Goal: Information Seeking & Learning: Learn about a topic

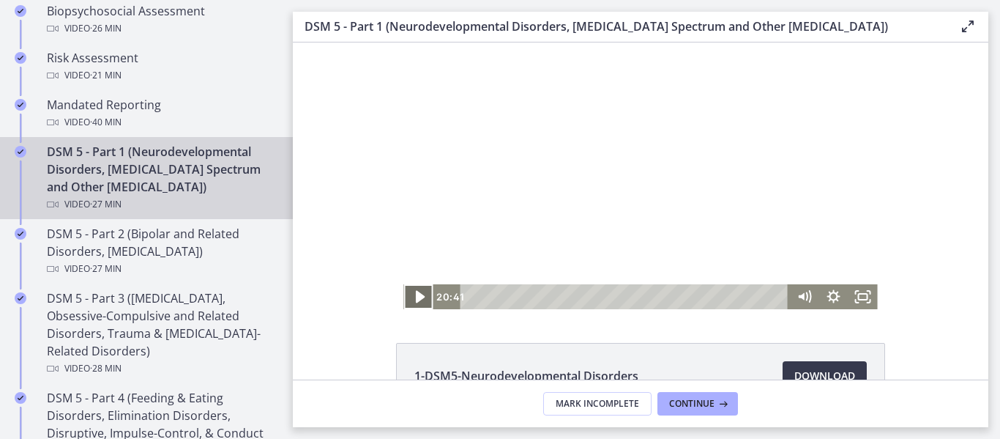
click at [416, 300] on icon "Play Video" at bounding box center [419, 297] width 35 height 30
click at [857, 298] on icon "Fullscreen" at bounding box center [863, 297] width 35 height 30
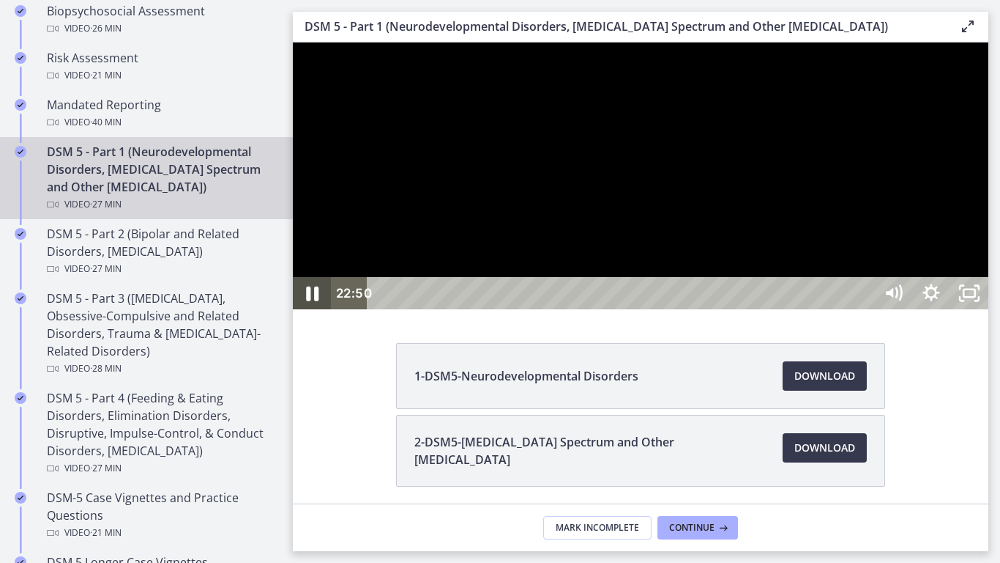
click at [316, 313] on icon "Pause" at bounding box center [311, 293] width 45 height 39
click at [316, 313] on icon "Play Video" at bounding box center [313, 293] width 45 height 39
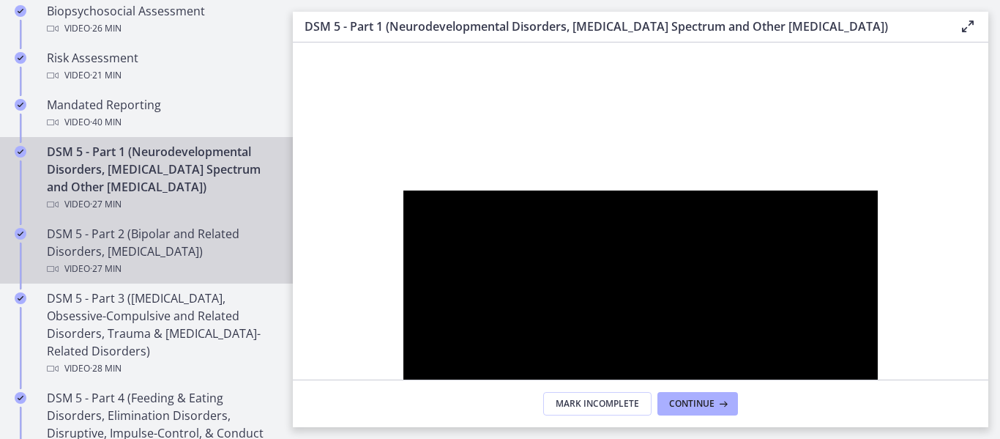
click at [129, 263] on div "Video · 27 min" at bounding box center [161, 269] width 229 height 18
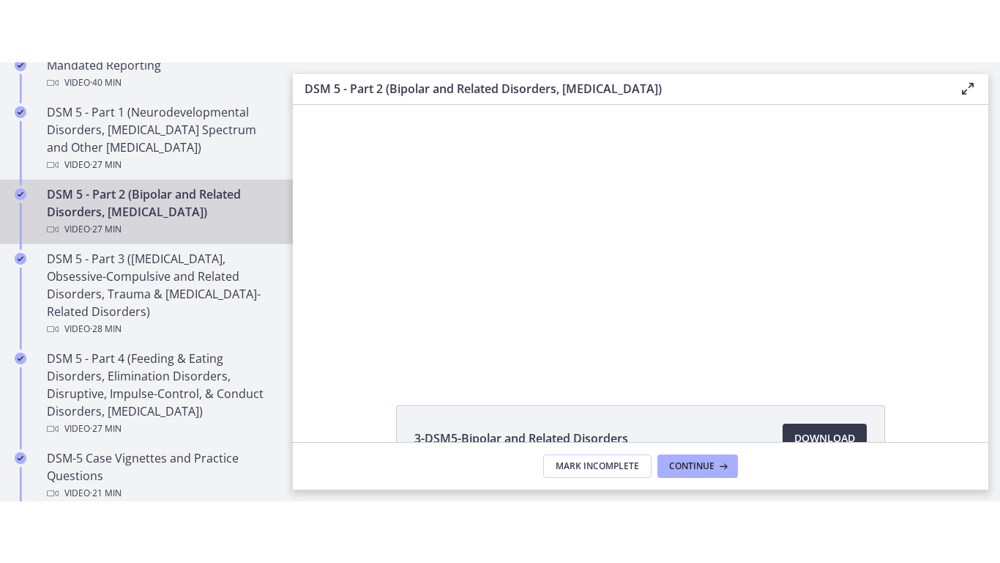
scroll to position [731, 0]
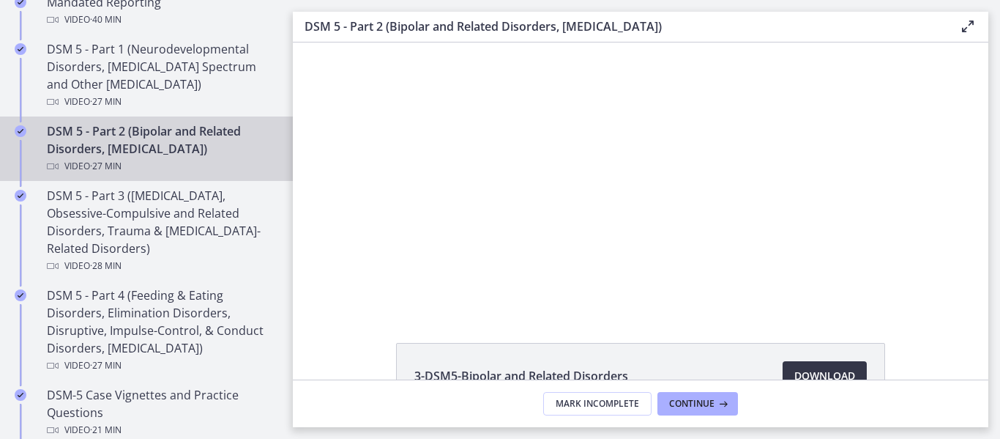
click at [821, 371] on span "Download Opens in a new window" at bounding box center [825, 376] width 61 height 18
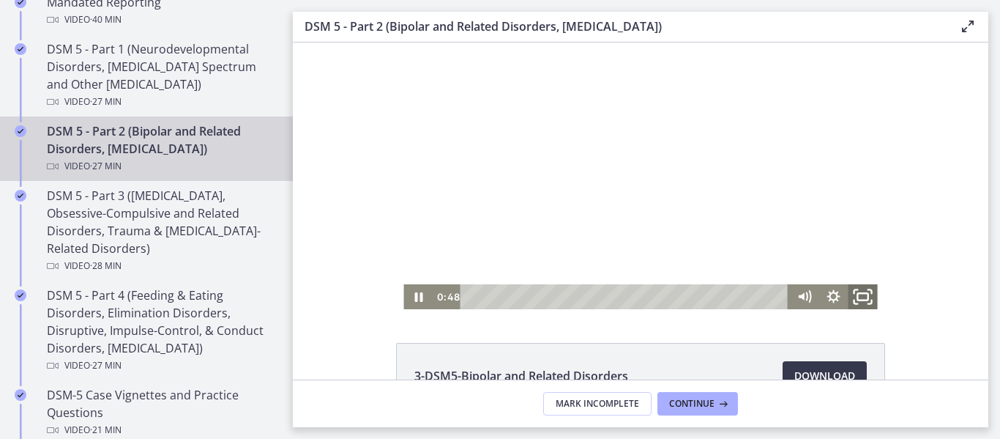
drag, startPoint x: 858, startPoint y: 300, endPoint x: 1151, endPoint y: 431, distance: 321.0
click at [858, 300] on rect "Fullscreen" at bounding box center [863, 296] width 10 height 7
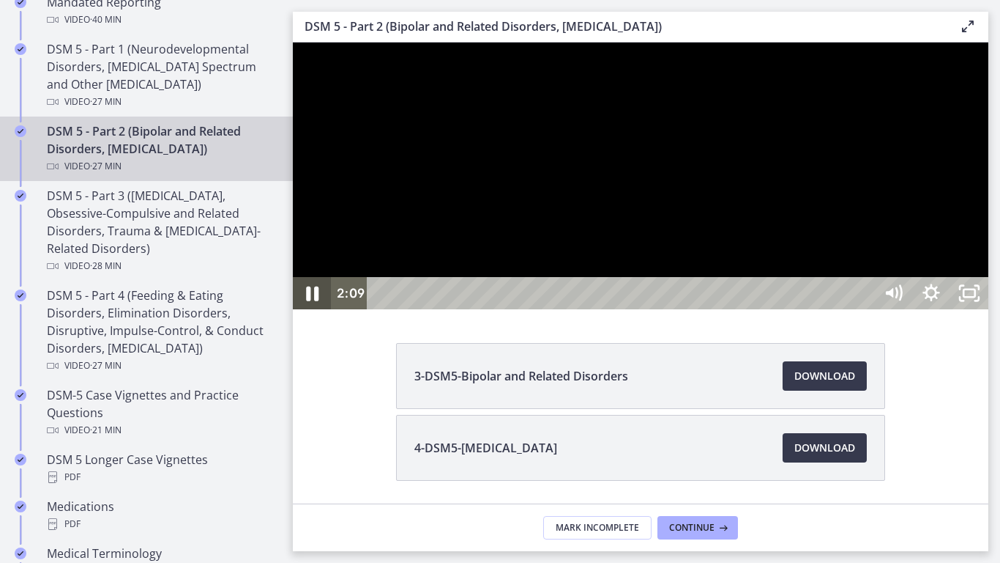
click at [313, 313] on icon "Pause" at bounding box center [311, 293] width 45 height 39
click at [315, 313] on icon "Play Video" at bounding box center [313, 293] width 45 height 39
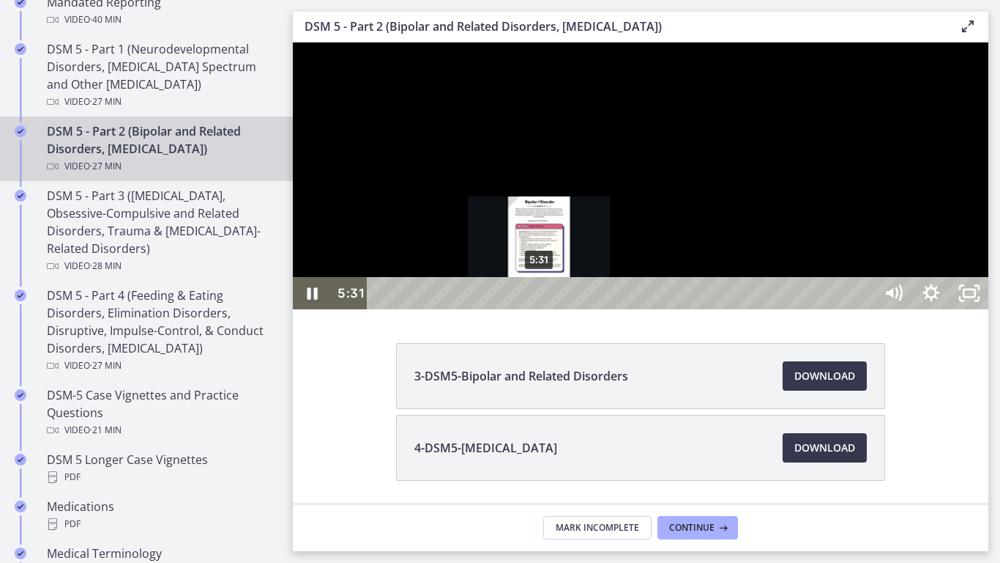
click at [541, 309] on div "5:31" at bounding box center [624, 293] width 484 height 32
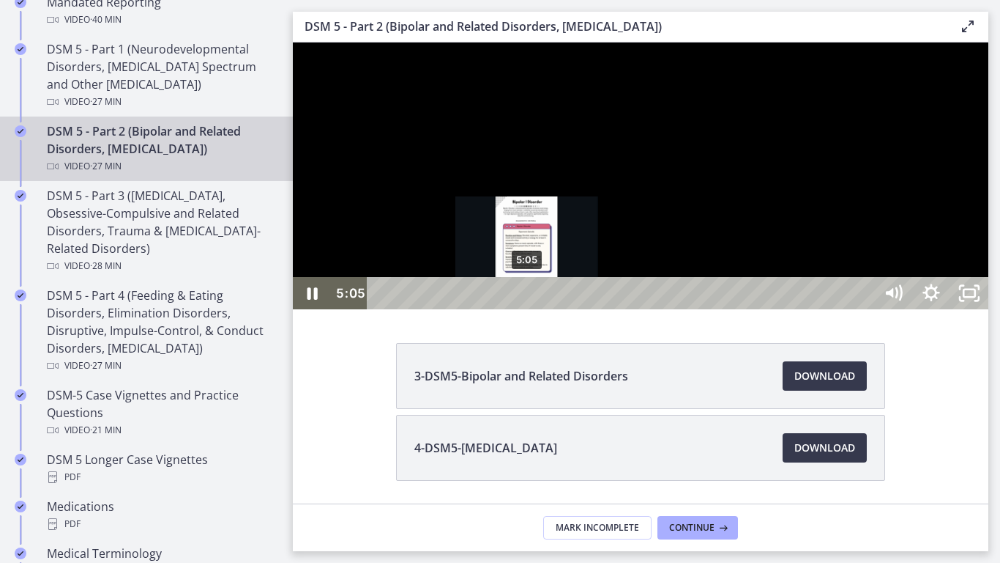
click at [528, 309] on div "5:05" at bounding box center [624, 293] width 484 height 32
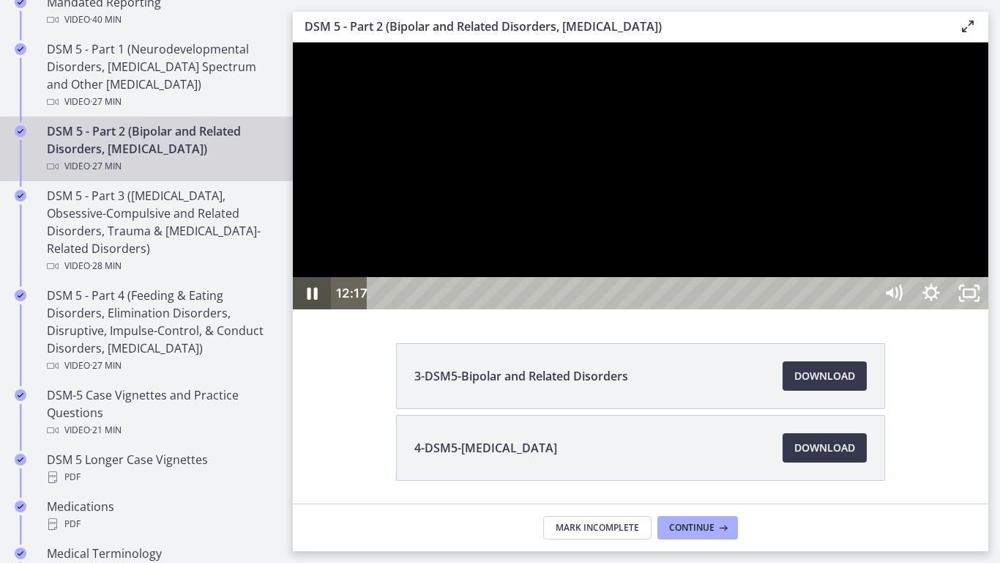
click at [310, 300] on icon "Pause" at bounding box center [313, 293] width 10 height 12
click at [310, 300] on icon "Play Video" at bounding box center [313, 292] width 10 height 13
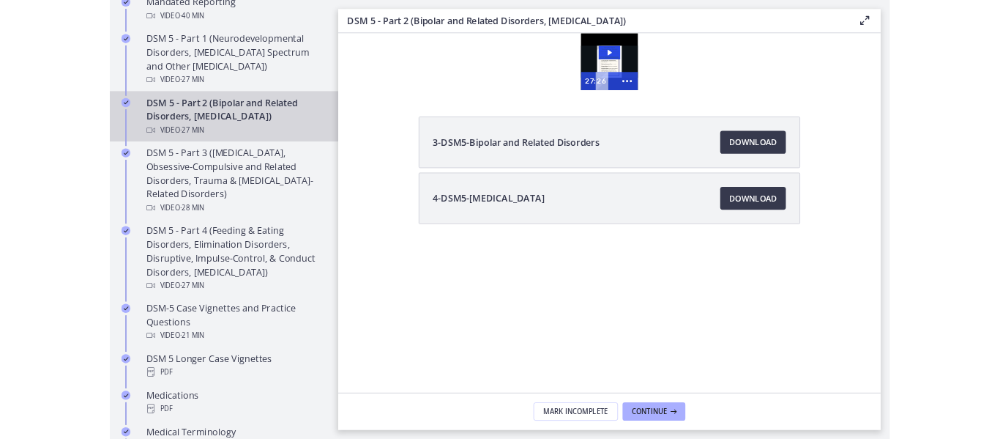
scroll to position [0, 0]
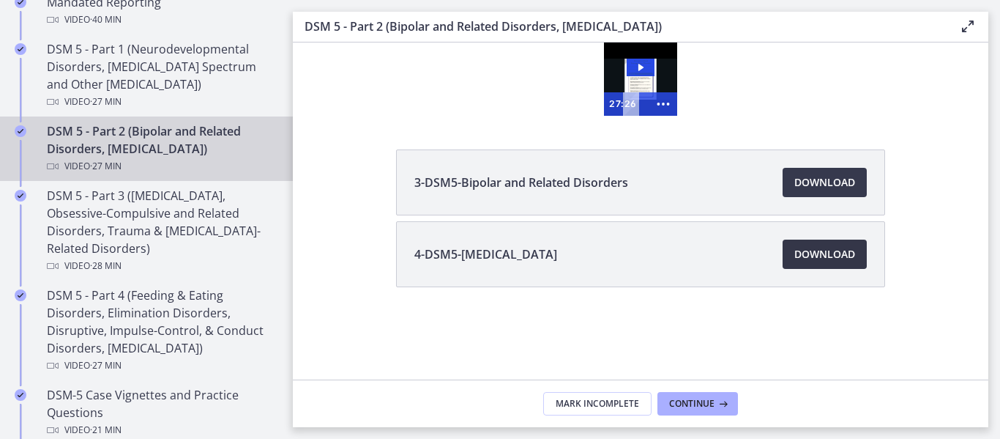
click at [822, 254] on span "Download Opens in a new window" at bounding box center [825, 254] width 61 height 18
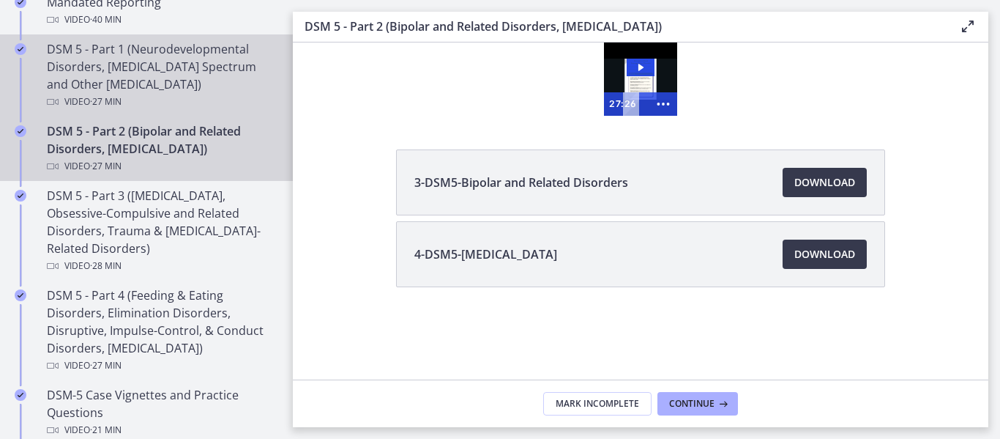
click at [244, 70] on div "DSM 5 - Part 1 (Neurodevelopmental Disorders, [MEDICAL_DATA] Spectrum and Other…" at bounding box center [161, 75] width 229 height 70
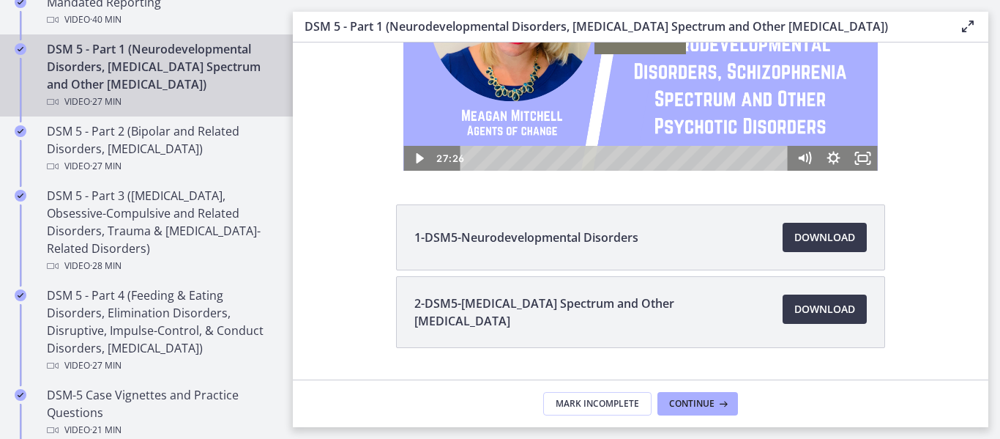
scroll to position [144, 0]
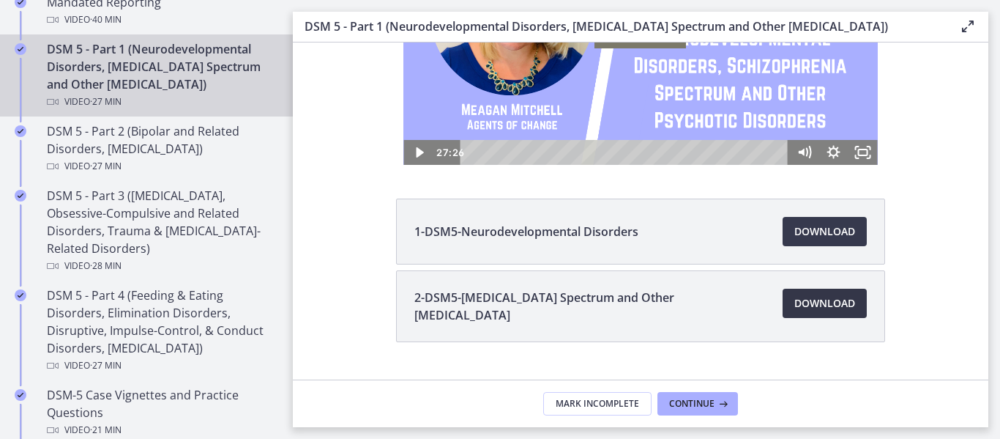
click at [803, 301] on span "Download Opens in a new window" at bounding box center [825, 303] width 61 height 18
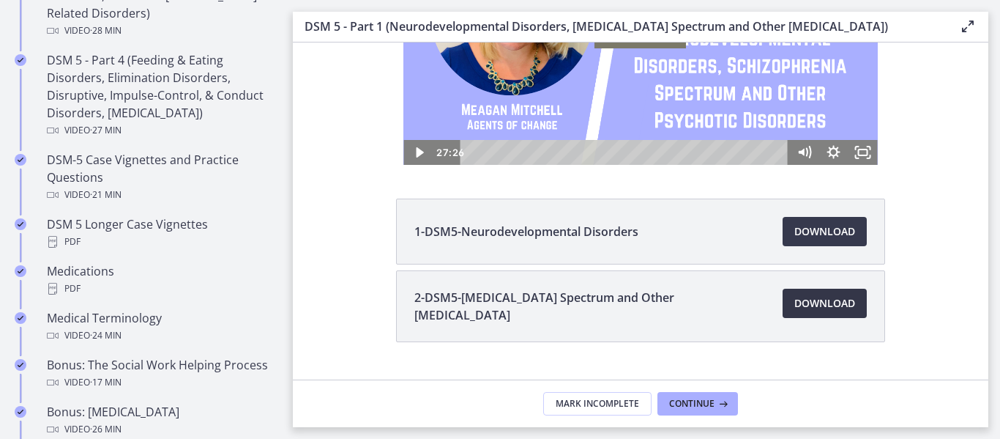
scroll to position [978, 0]
